Goal: Transaction & Acquisition: Purchase product/service

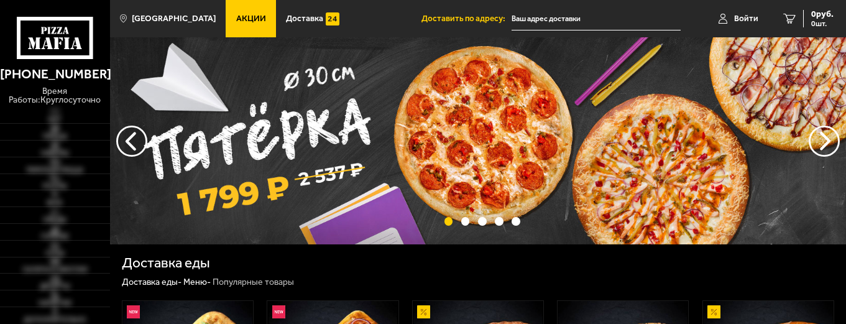
click at [229, 24] on link "Акции" at bounding box center [251, 18] width 50 height 37
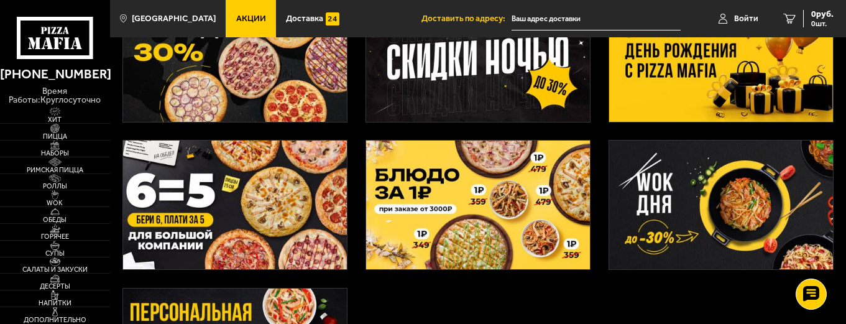
click at [292, 202] on img at bounding box center [235, 205] width 224 height 129
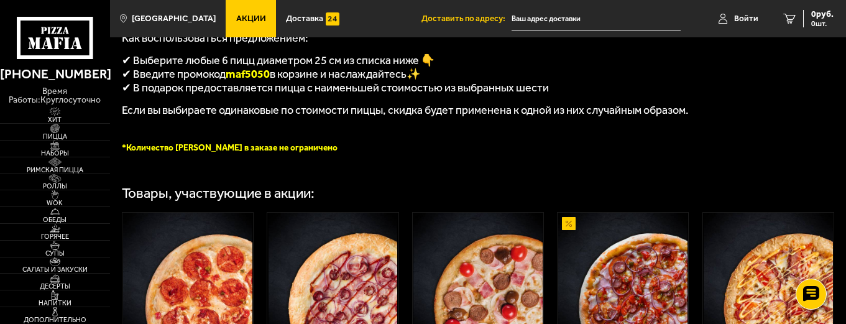
scroll to position [311, 0]
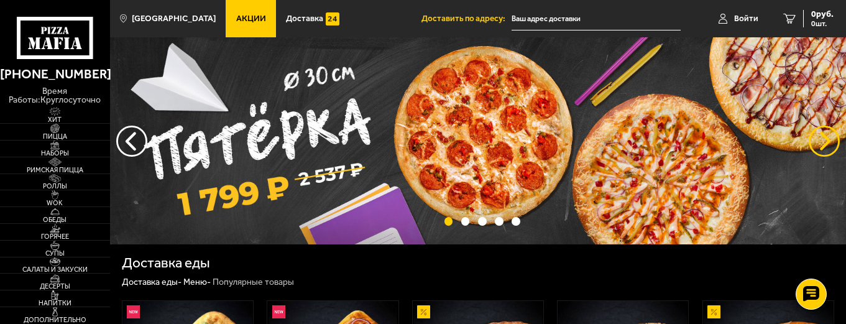
click at [819, 137] on button "предыдущий" at bounding box center [824, 141] width 31 height 31
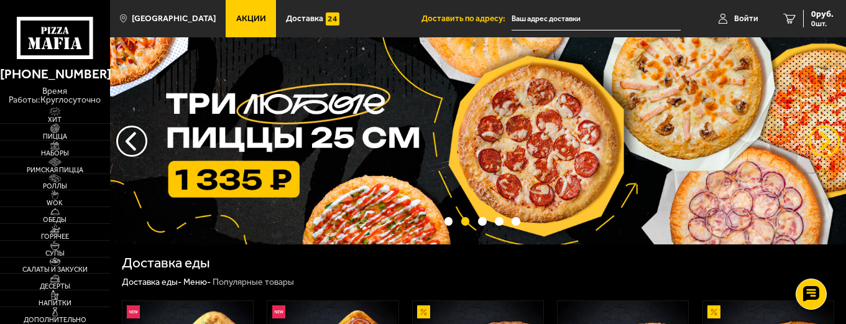
click at [819, 137] on button "предыдущий" at bounding box center [824, 141] width 31 height 31
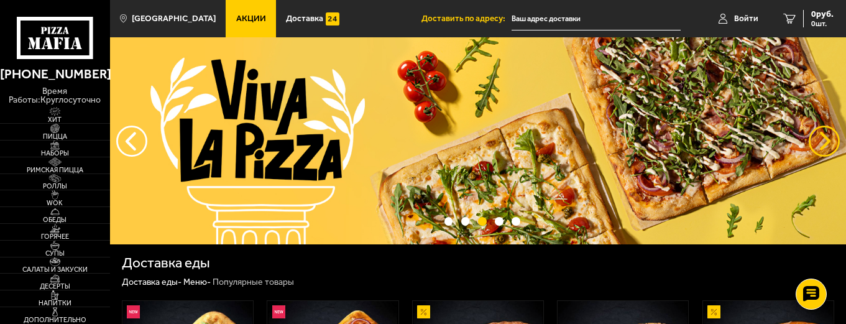
click at [819, 137] on button "предыдущий" at bounding box center [824, 141] width 31 height 31
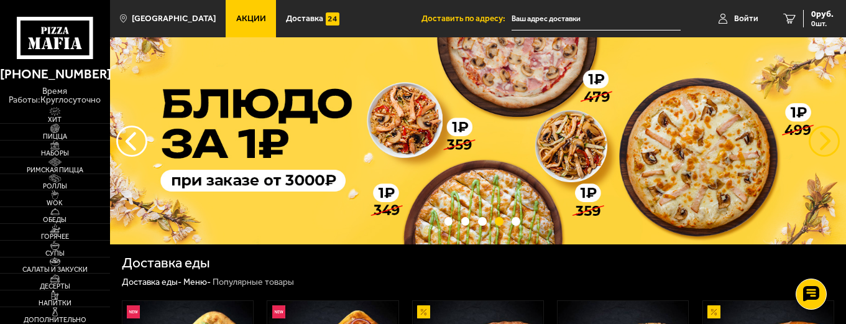
click at [819, 137] on button "предыдущий" at bounding box center [824, 141] width 31 height 31
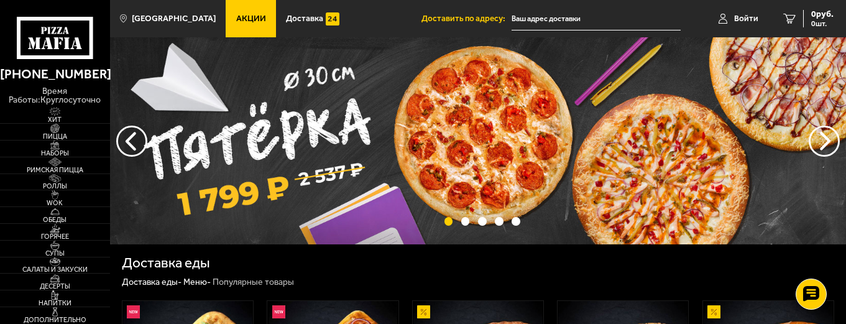
click at [250, 26] on link "Акции" at bounding box center [251, 18] width 50 height 37
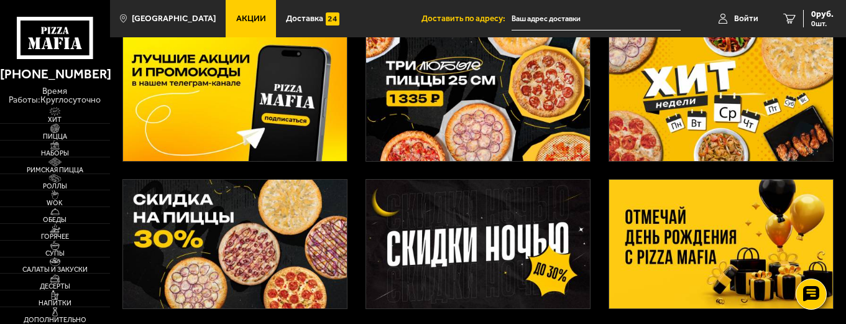
click at [428, 104] on img at bounding box center [478, 96] width 224 height 129
